Goal: Transaction & Acquisition: Download file/media

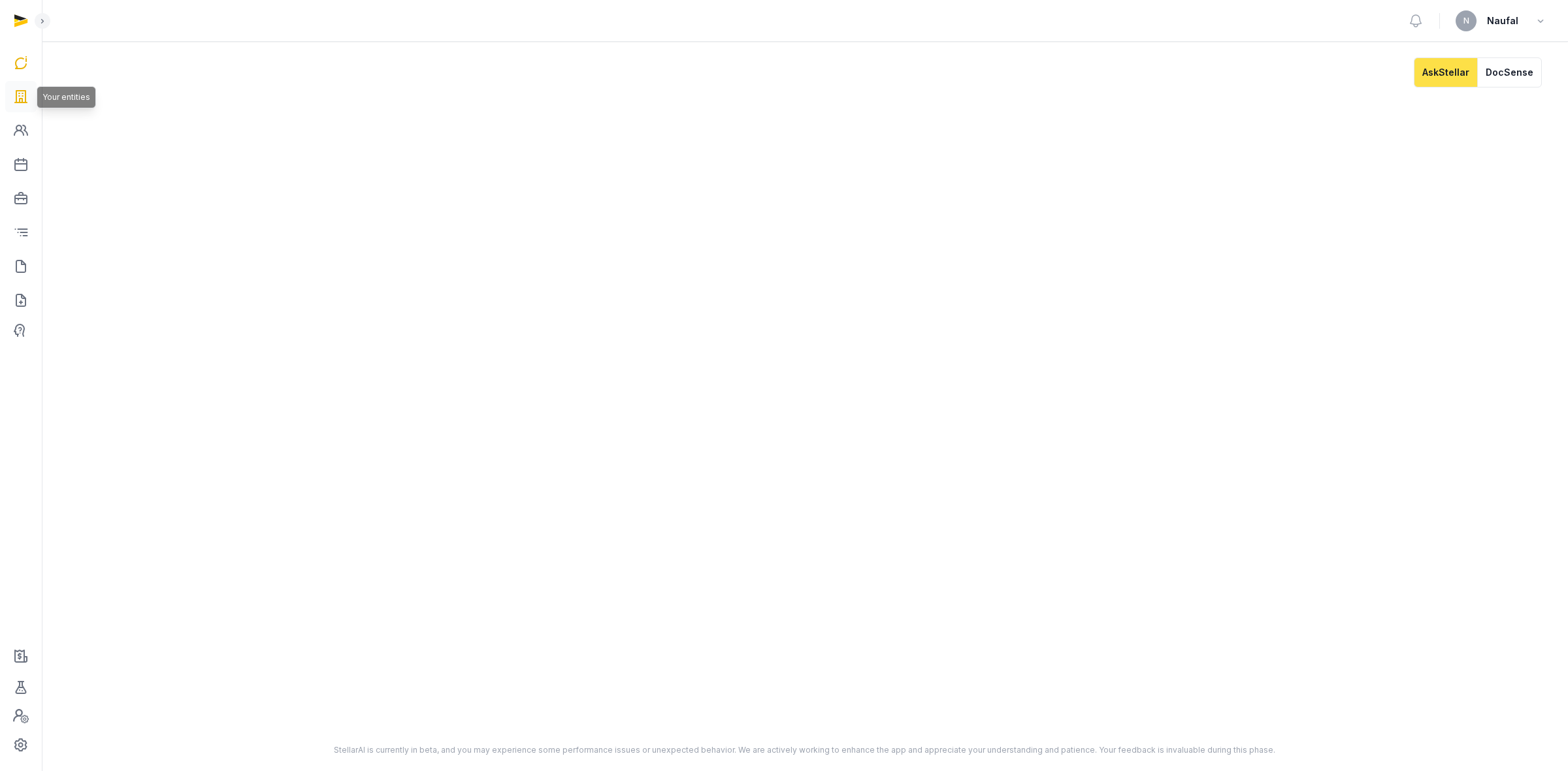
click at [23, 104] on icon at bounding box center [21, 96] width 16 height 21
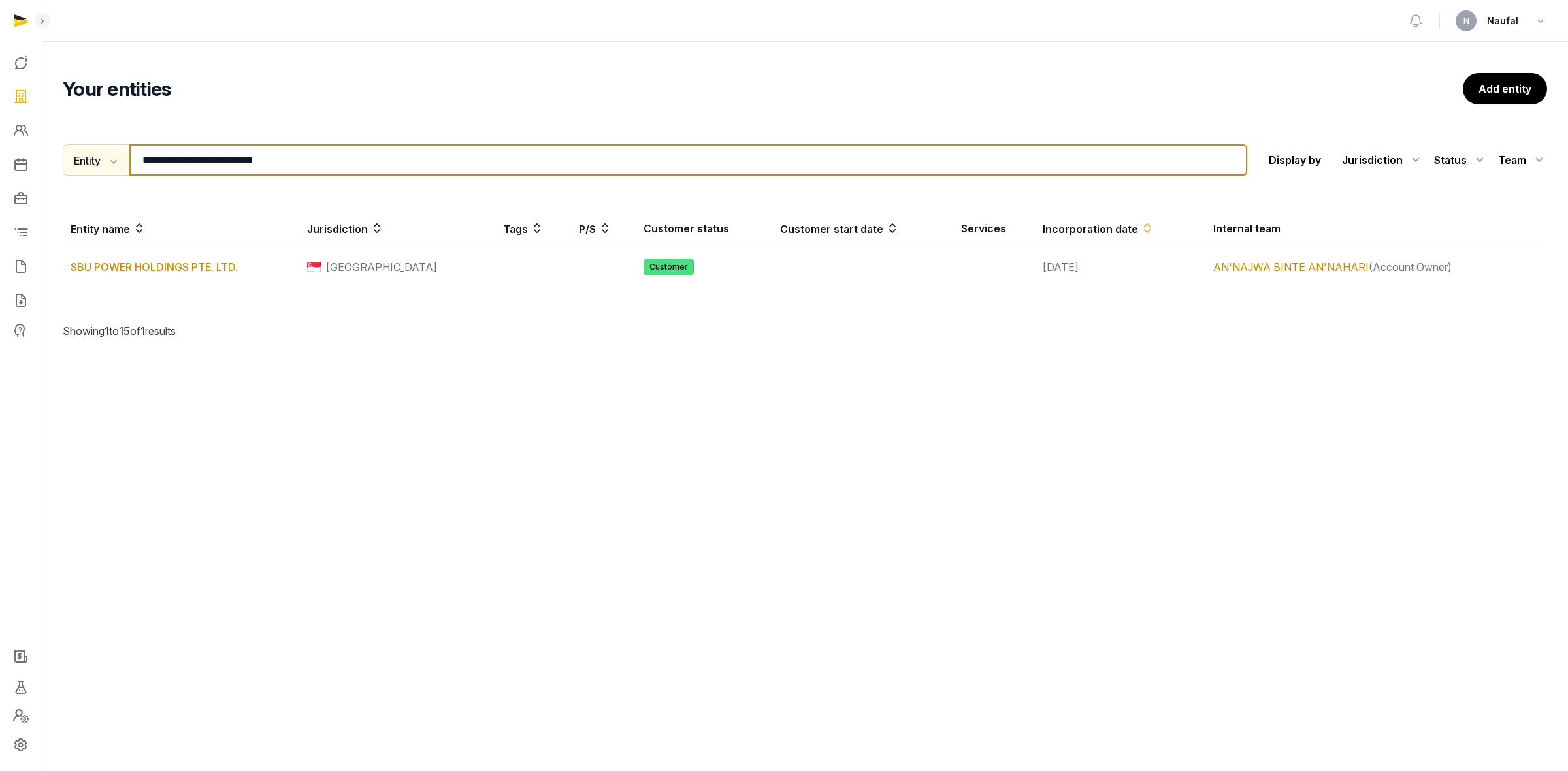
drag, startPoint x: 353, startPoint y: 164, endPoint x: 113, endPoint y: 148, distance: 240.5
click at [113, 148] on div "**********" at bounding box center [655, 160] width 1185 height 32
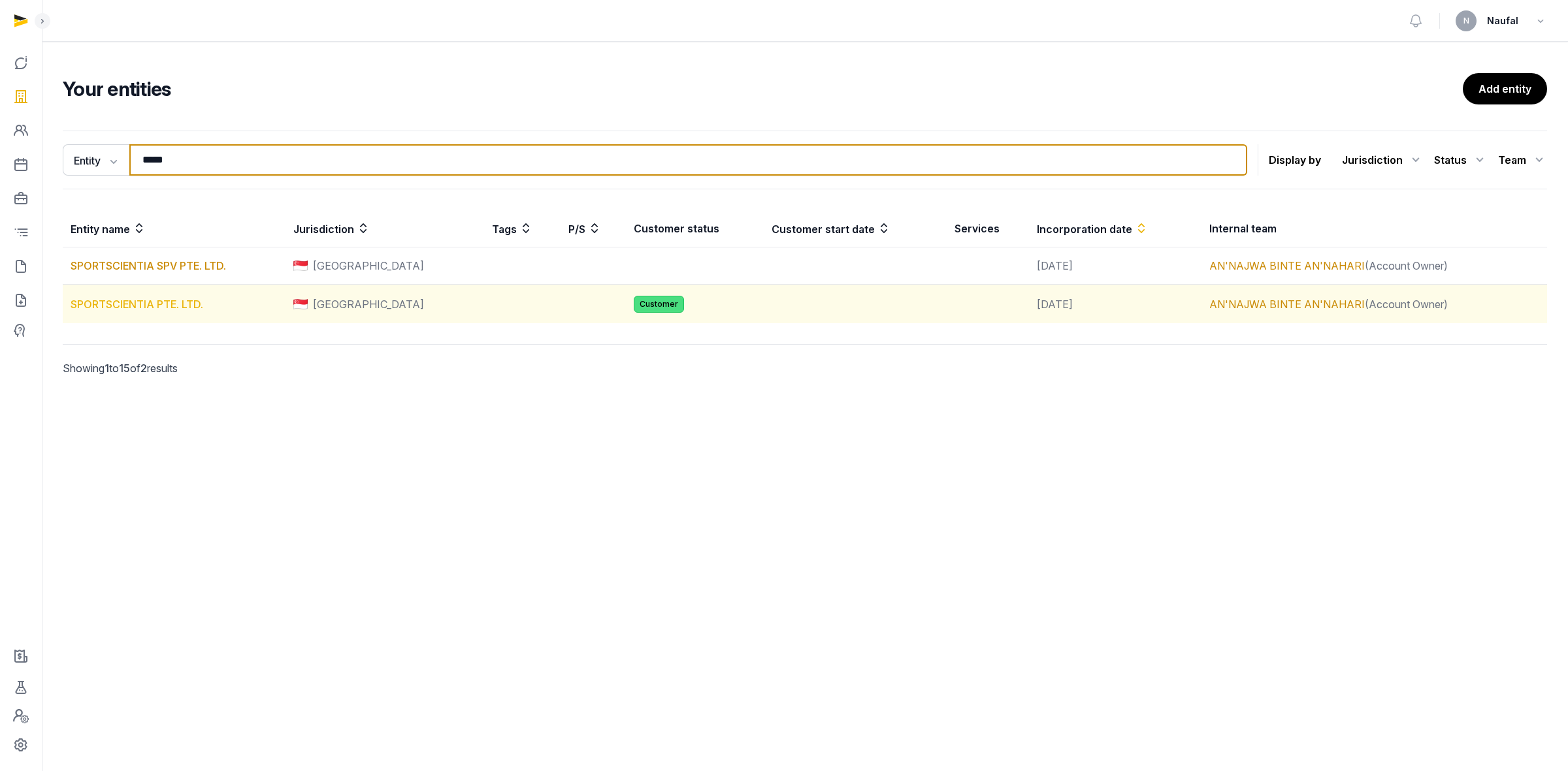
type input "*****"
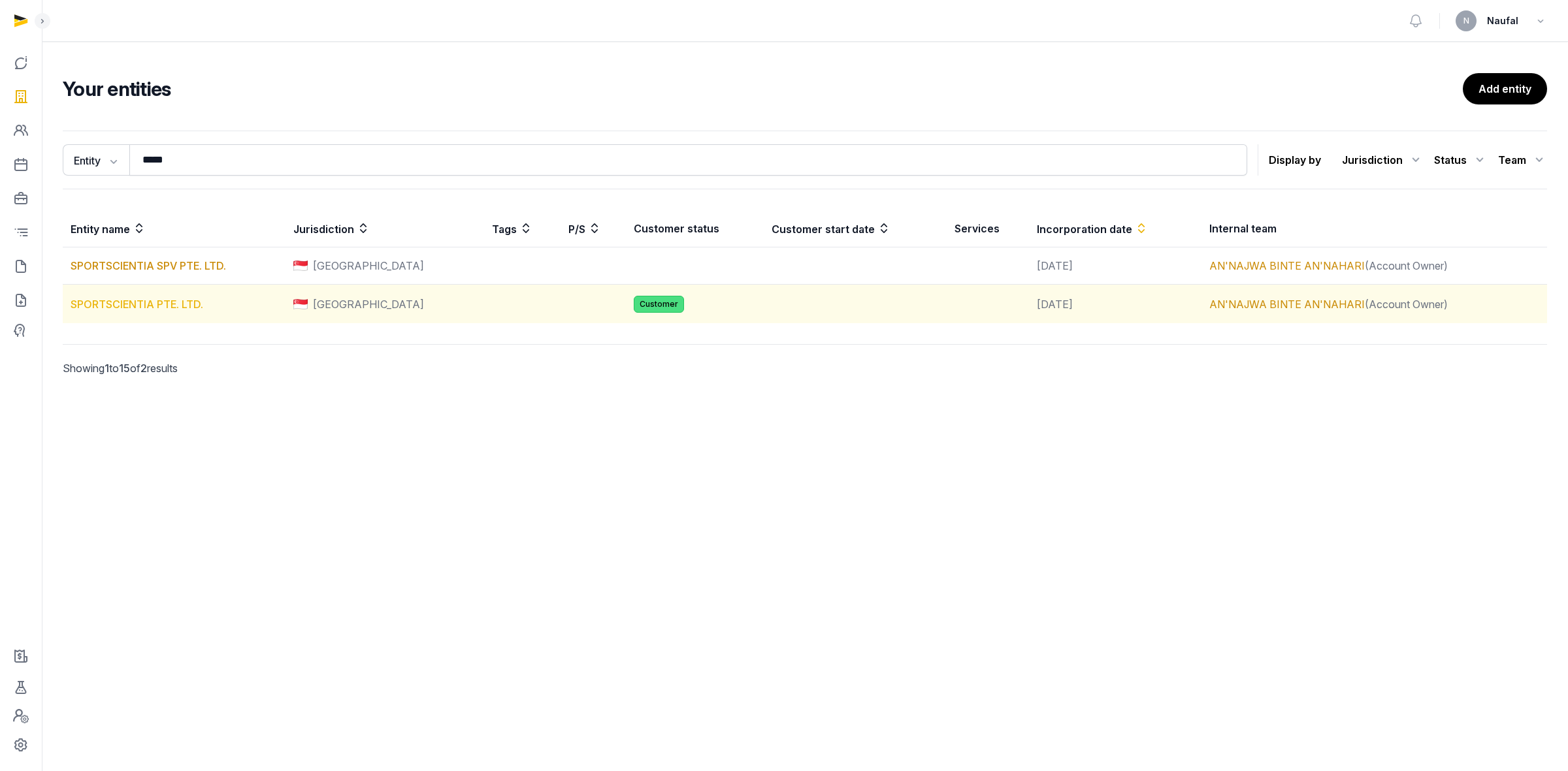
click at [179, 305] on link "SPORTSCIENTIA PTE. LTD." at bounding box center [137, 305] width 133 height 13
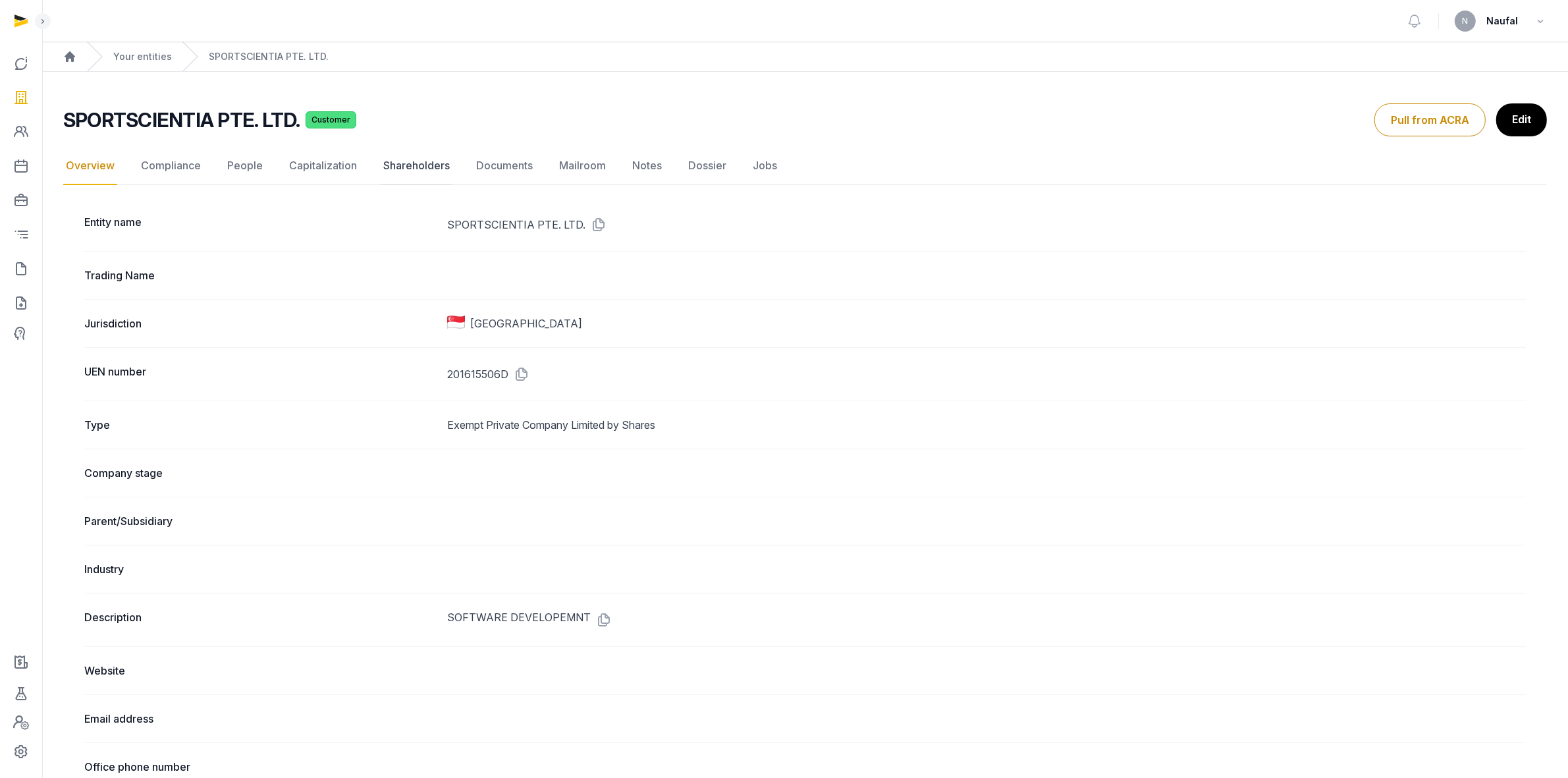
click at [412, 170] on link "Shareholders" at bounding box center [416, 166] width 72 height 38
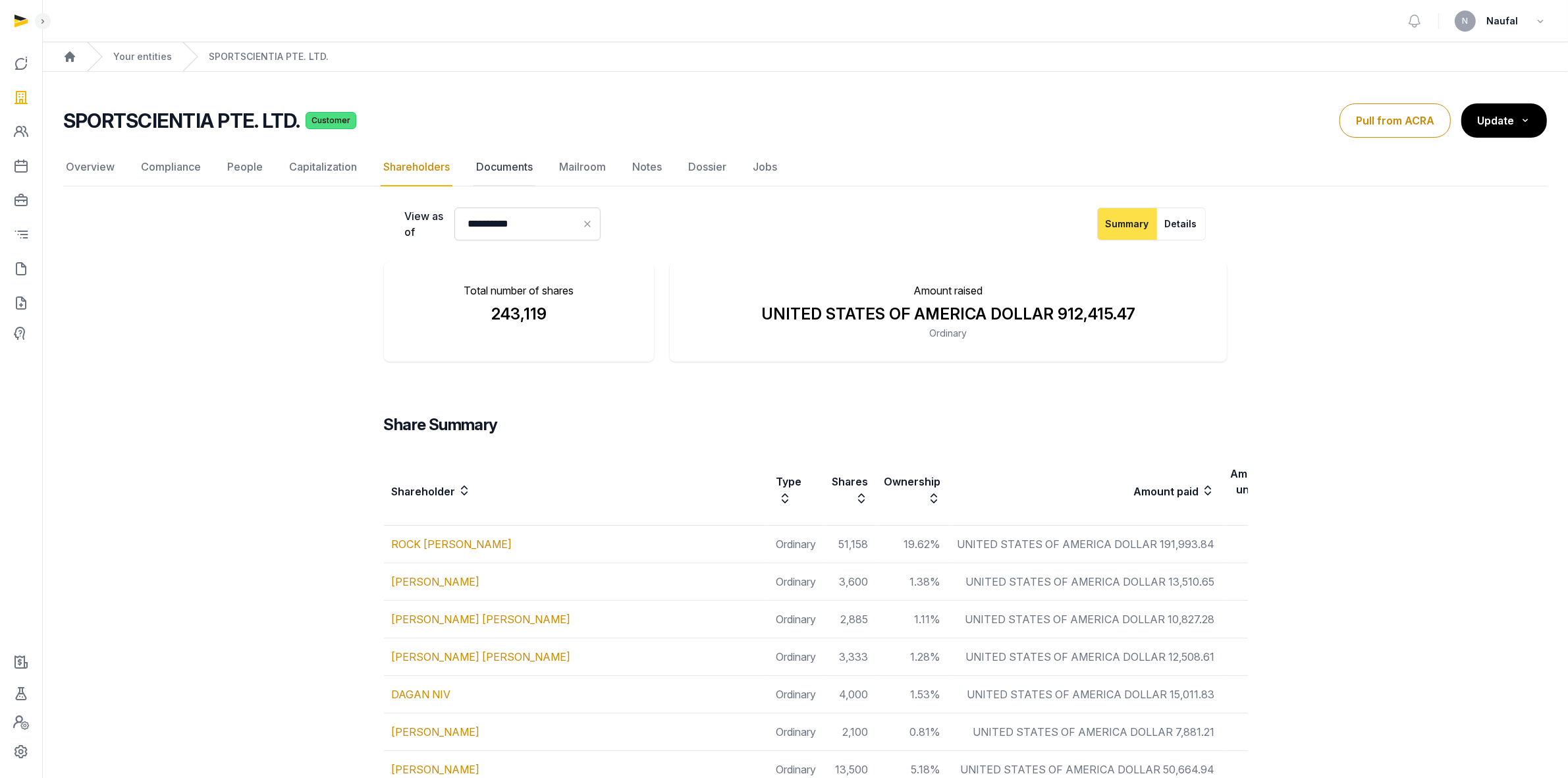
click at [518, 169] on link "Documents" at bounding box center [505, 167] width 62 height 38
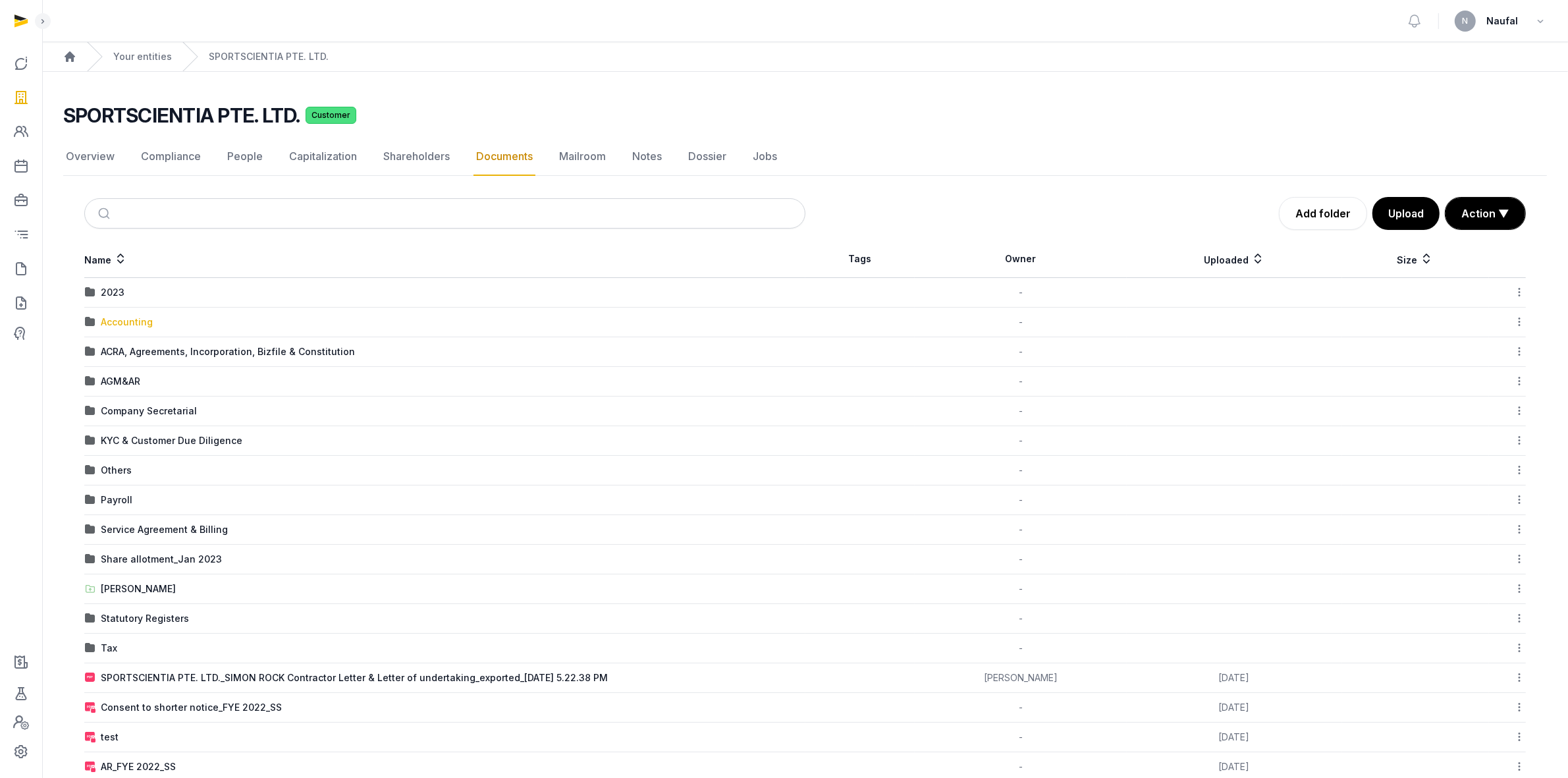
click at [132, 323] on div "Accounting" at bounding box center [127, 322] width 52 height 13
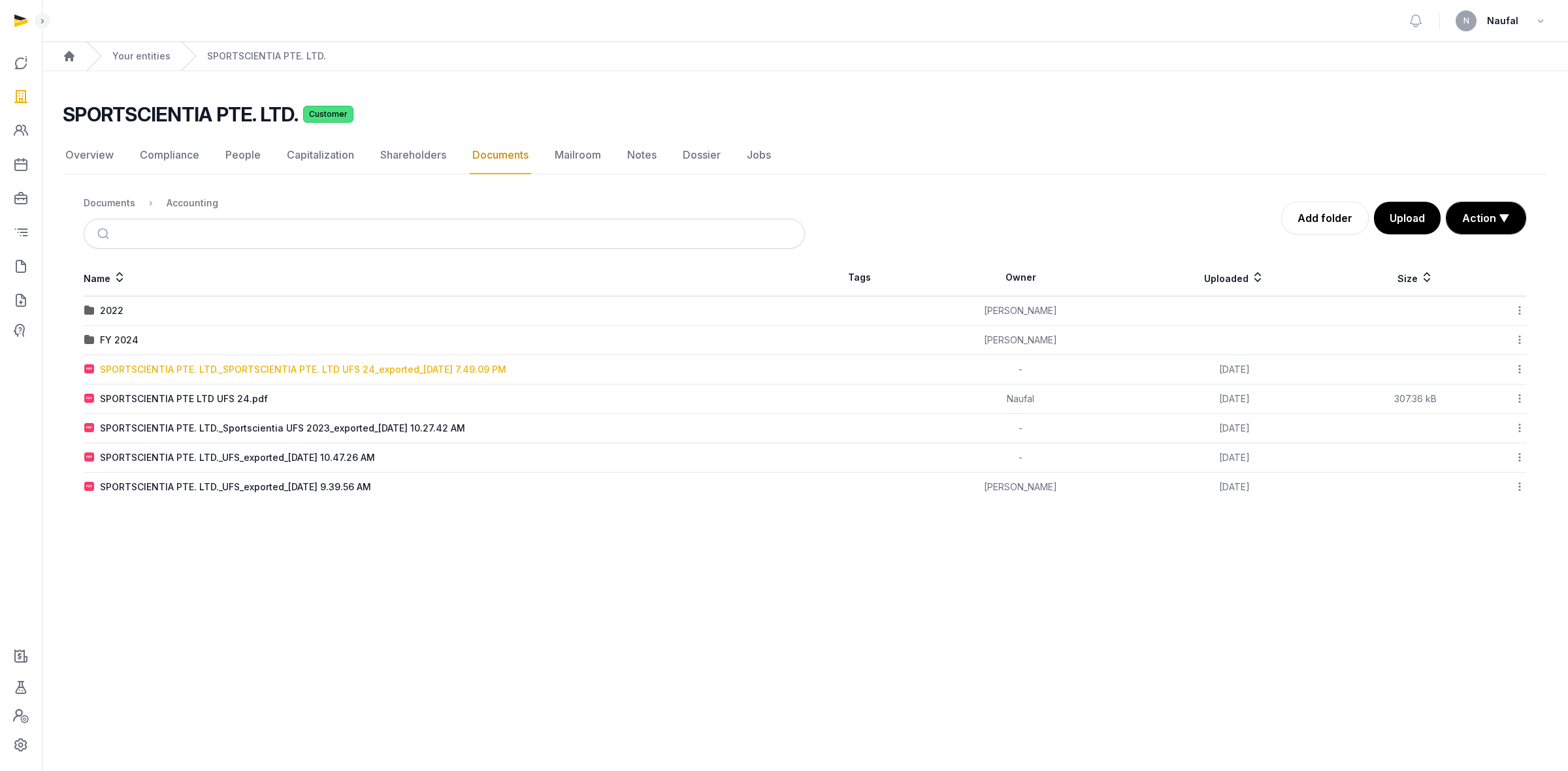
click at [355, 366] on div "SPORTSCIENTIA PTE. LTD._SPORTSCIENTIA PTE. LTD UFS 24_exported_[DATE] 7.49.09 PM" at bounding box center [303, 370] width 407 height 13
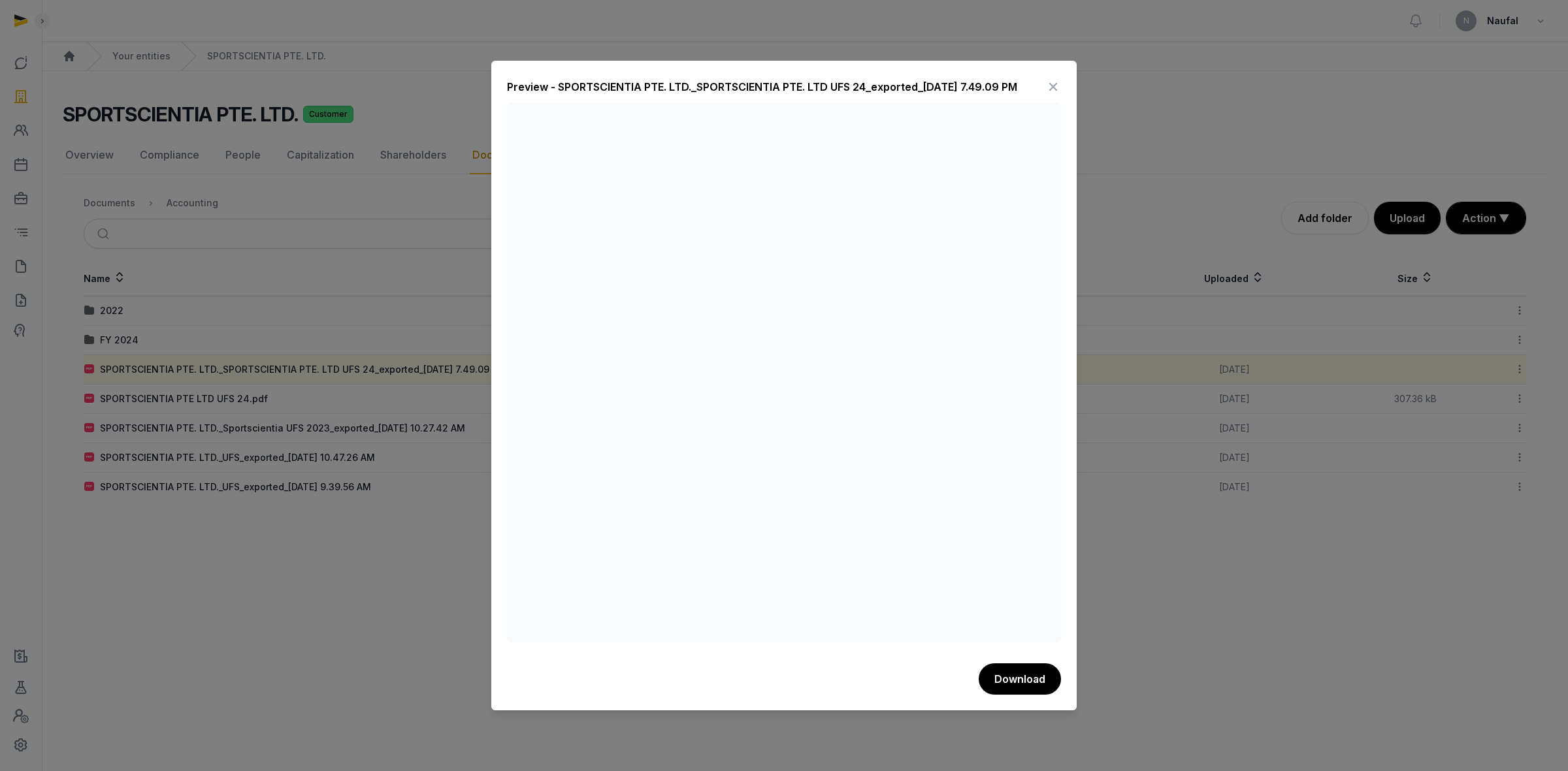
click at [1053, 92] on icon at bounding box center [1053, 87] width 16 height 21
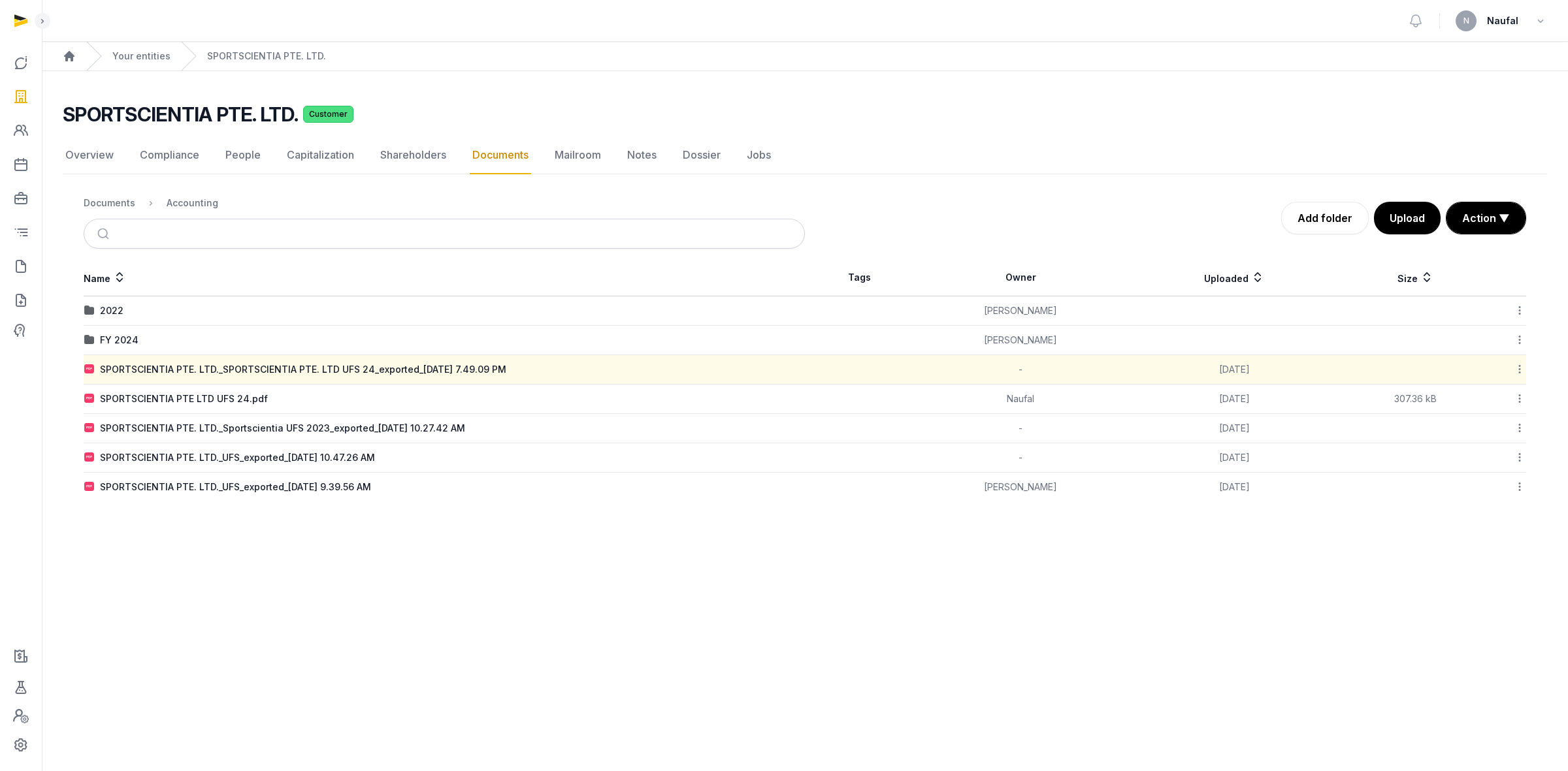
click at [1517, 365] on icon at bounding box center [1520, 369] width 12 height 13
click at [1504, 395] on div "Download" at bounding box center [1473, 404] width 104 height 23
